Goal: Transaction & Acquisition: Purchase product/service

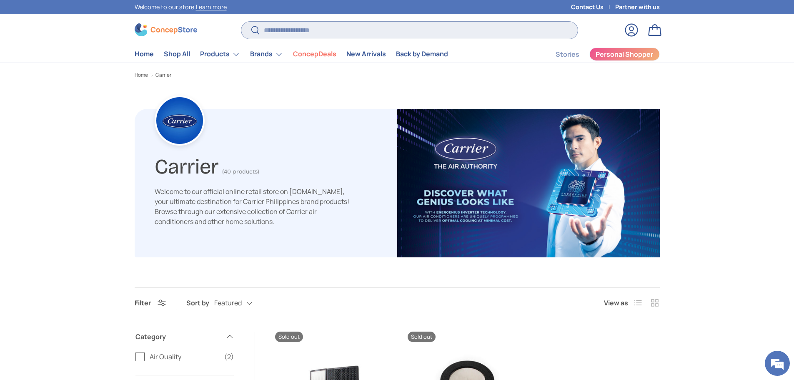
click at [276, 28] on input "Search" at bounding box center [409, 30] width 336 height 17
paste input "**********"
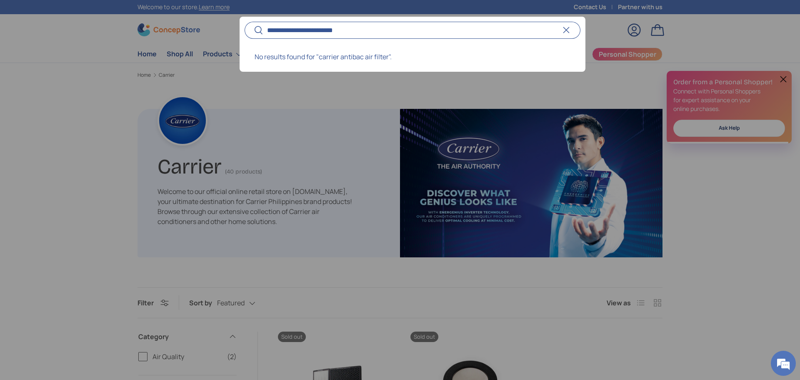
type input "**********"
click at [245, 21] on button "Search" at bounding box center [254, 31] width 19 height 20
click at [45, 83] on div at bounding box center [400, 190] width 800 height 380
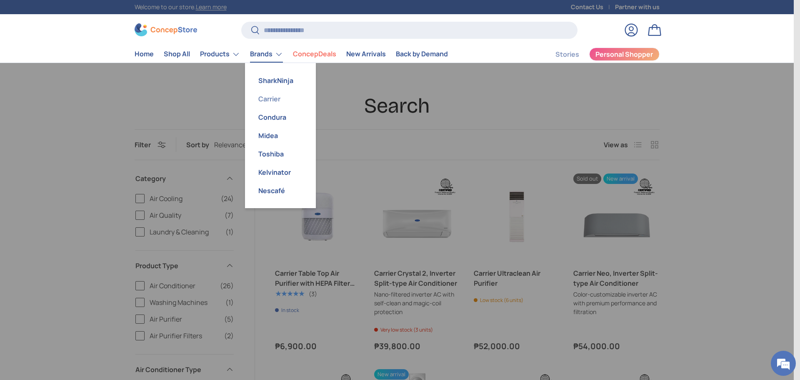
click at [277, 98] on link "Carrier" at bounding box center [280, 99] width 61 height 18
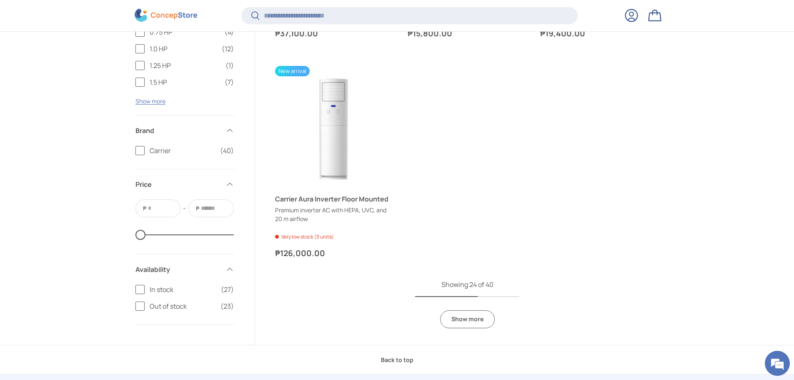
scroll to position [2165, 0]
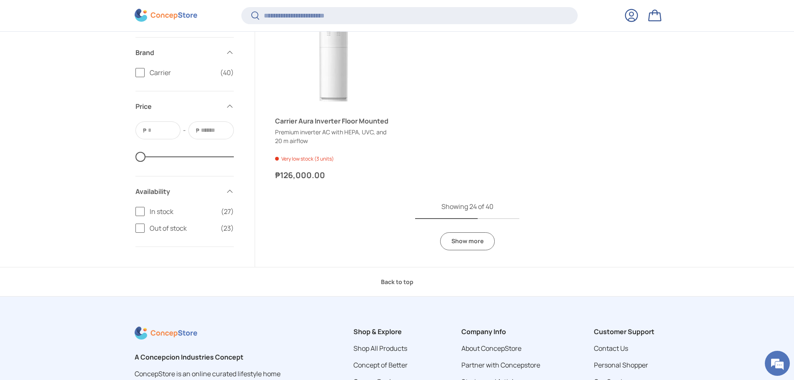
click at [458, 240] on link "Show more" at bounding box center [467, 241] width 55 height 18
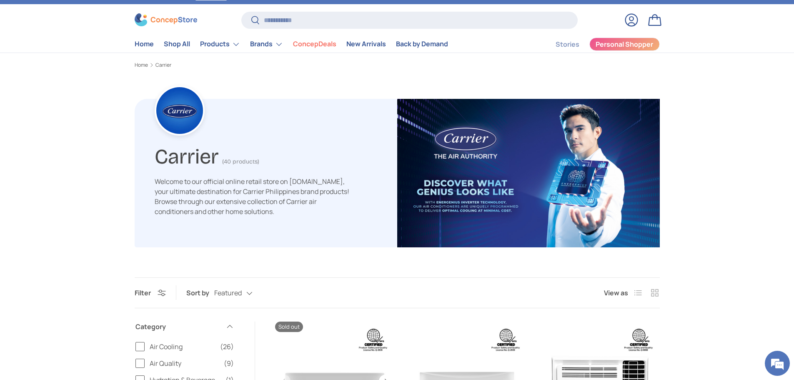
scroll to position [248, 0]
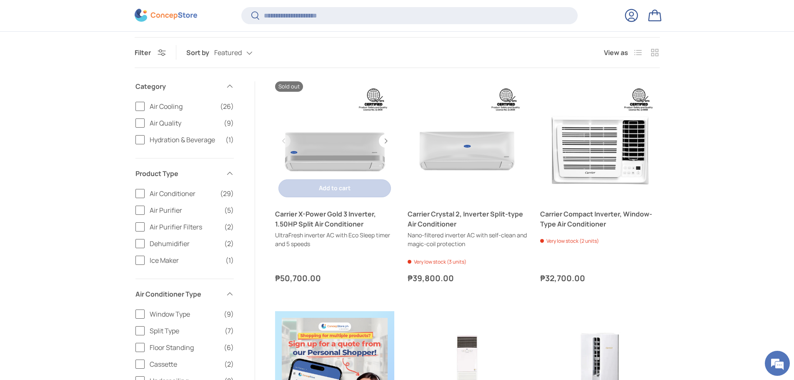
click at [326, 164] on link "Carrier X-Power Gold 3 Inverter, 1.50HP Split Air Conditioner" at bounding box center [334, 140] width 119 height 119
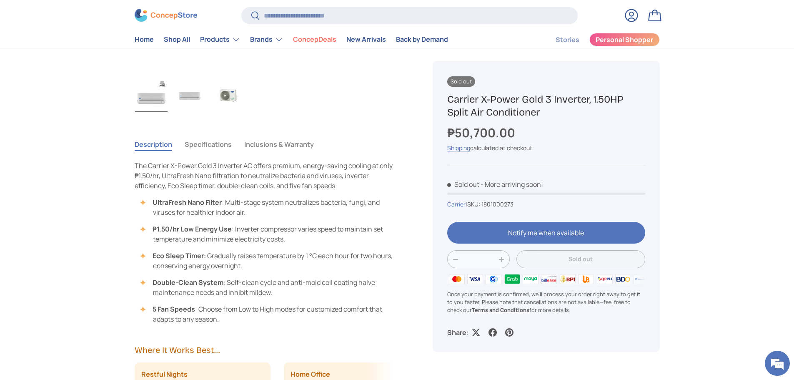
scroll to position [292, 0]
click at [215, 145] on button "Specifications" at bounding box center [208, 144] width 47 height 19
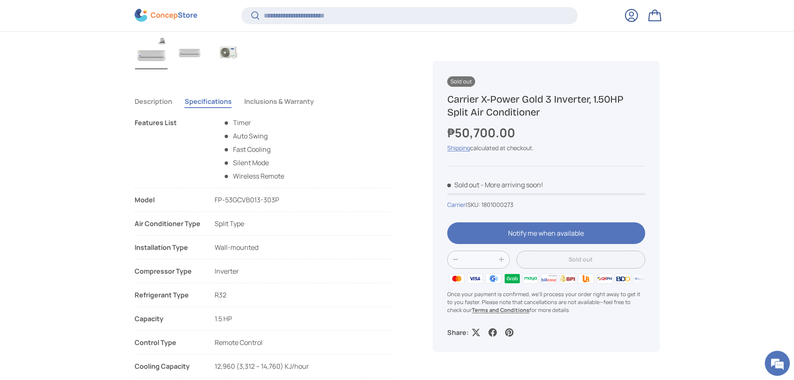
scroll to position [374, 0]
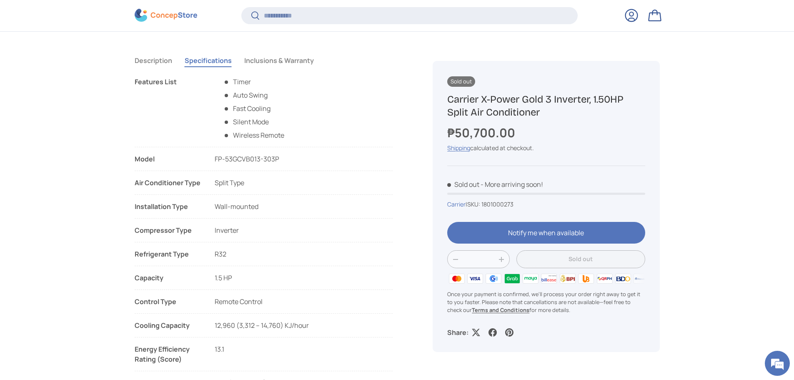
click at [301, 59] on button "Inclusions & Warranty" at bounding box center [279, 60] width 70 height 19
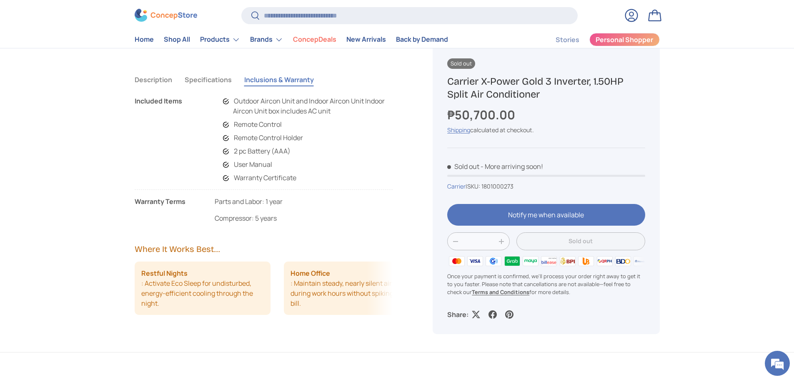
scroll to position [334, 0]
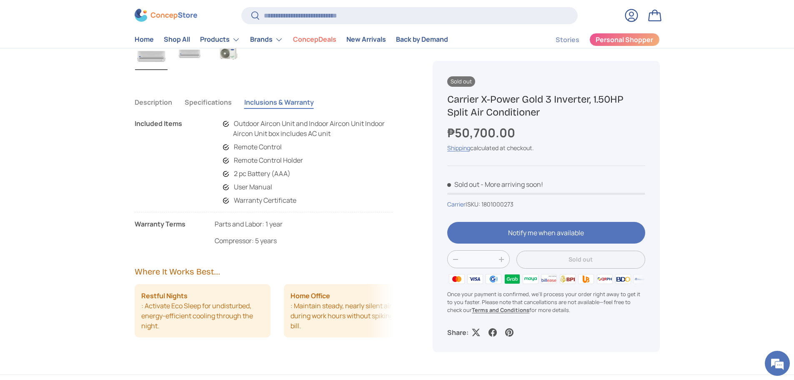
click at [210, 101] on button "Specifications" at bounding box center [208, 102] width 47 height 19
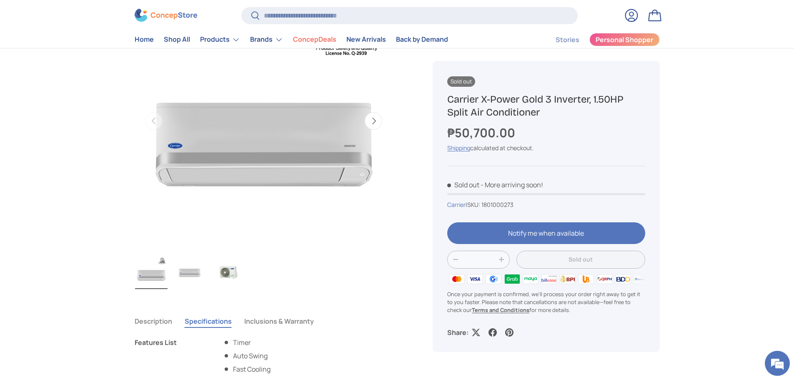
scroll to position [43, 0]
